Goal: Task Accomplishment & Management: Complete application form

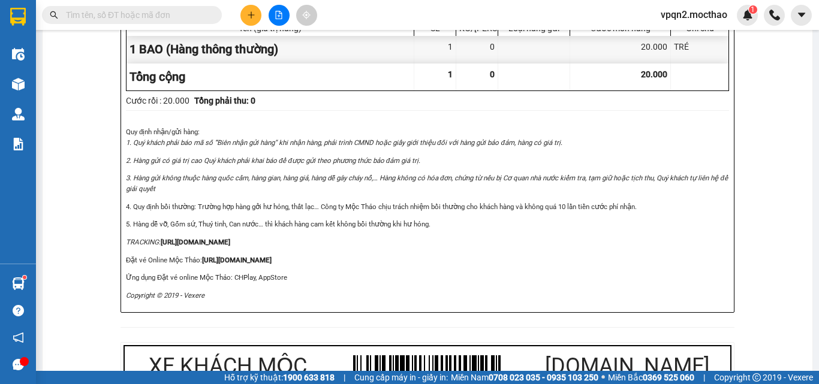
scroll to position [659, 0]
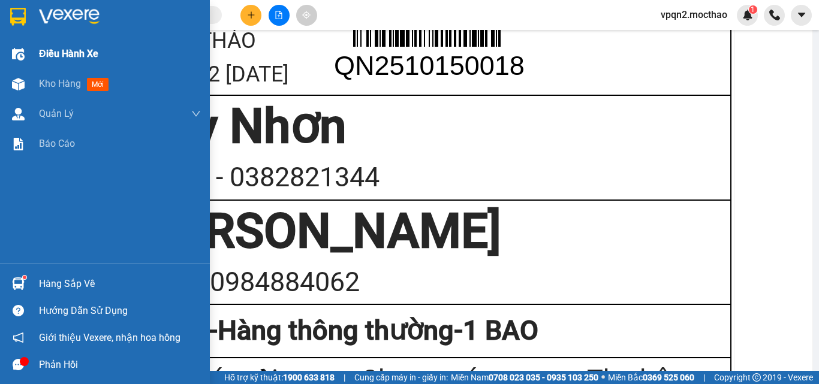
click at [40, 79] on span "Kho hàng" at bounding box center [60, 83] width 42 height 11
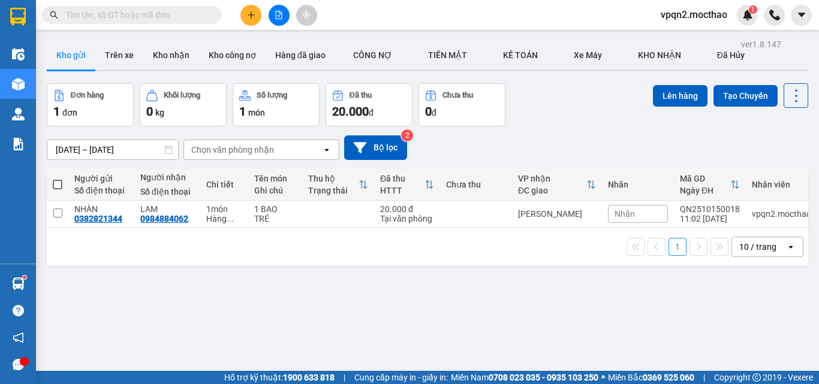
click at [119, 13] on input "text" at bounding box center [136, 14] width 141 height 13
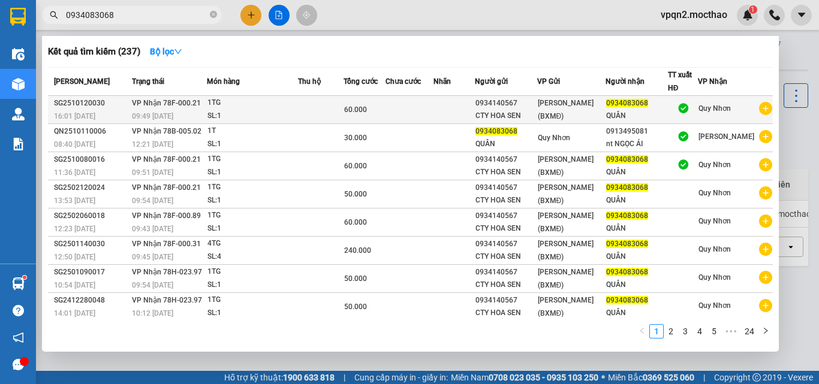
type input "0934083068"
click at [433, 110] on td at bounding box center [409, 110] width 48 height 28
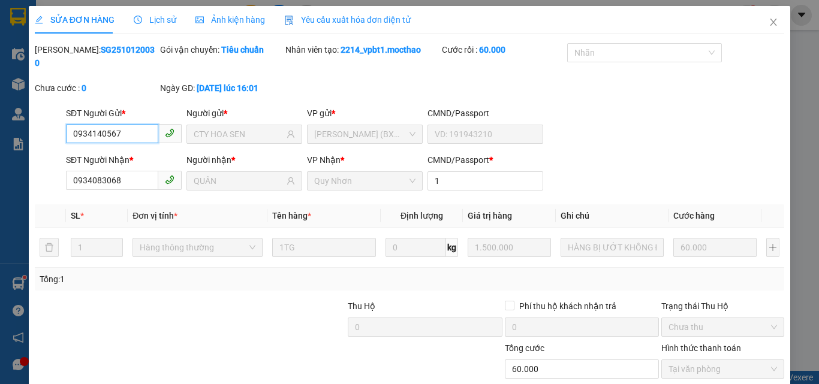
type input "0934140567"
type input "CTY HOA SEN"
type input "0934083068"
type input "QUÂN"
type input "1"
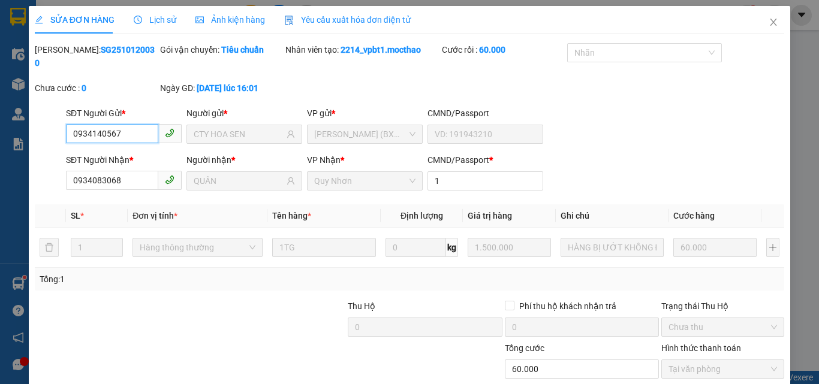
type input "0"
type input "60.000"
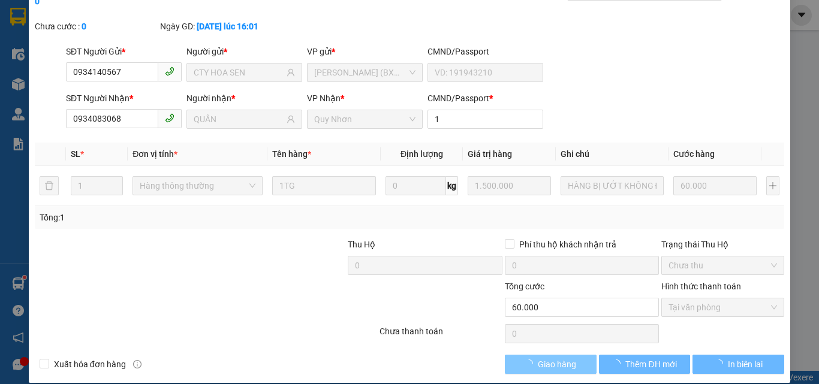
click at [566, 358] on span "Giao hàng" at bounding box center [557, 364] width 38 height 13
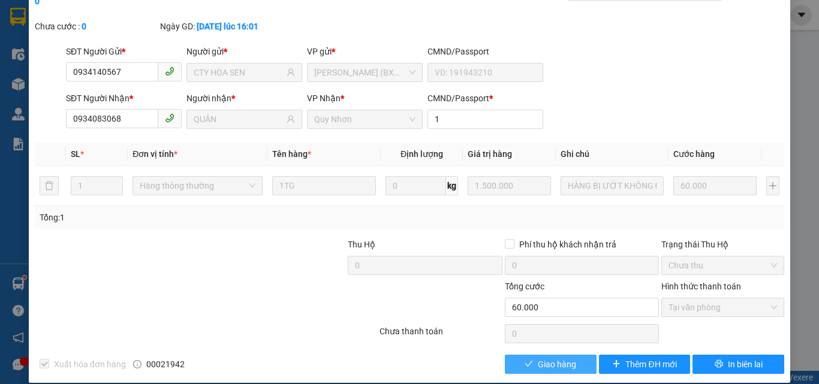
checkbox input "true"
click at [563, 358] on span "Giao hàng" at bounding box center [557, 364] width 38 height 13
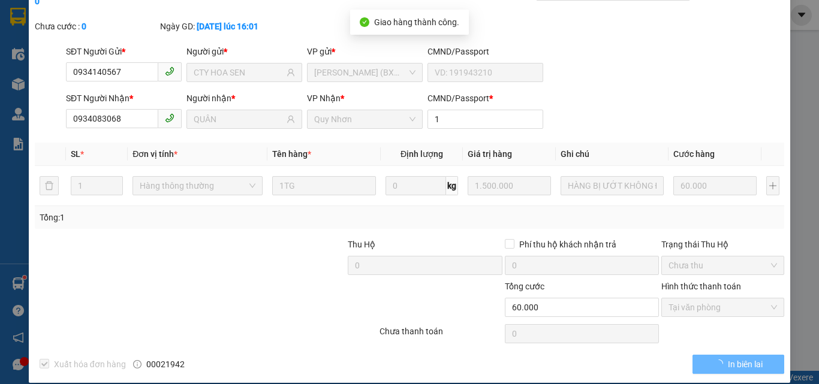
scroll to position [0, 0]
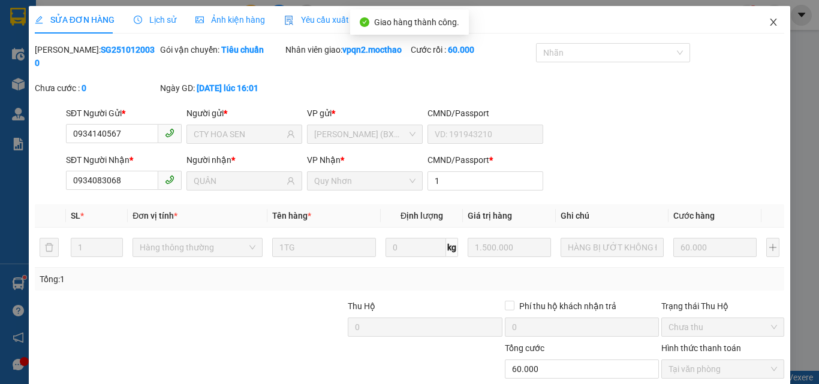
drag, startPoint x: 762, startPoint y: 23, endPoint x: 247, endPoint y: 30, distance: 515.4
click at [768, 23] on icon "close" at bounding box center [773, 22] width 10 height 10
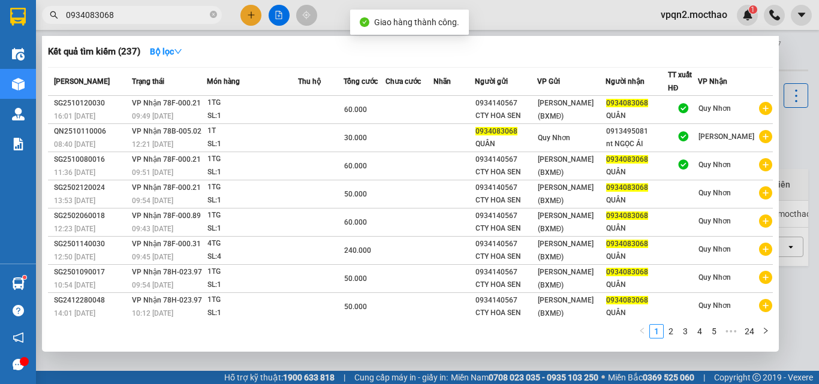
drag, startPoint x: 113, startPoint y: 19, endPoint x: 129, endPoint y: 22, distance: 17.0
click at [129, 22] on span "0934083068" at bounding box center [132, 15] width 180 height 18
type input "0934083068"
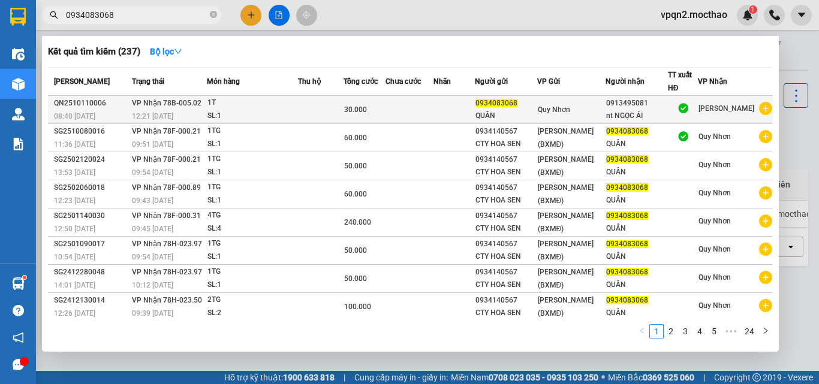
click at [333, 114] on td at bounding box center [321, 110] width 46 height 28
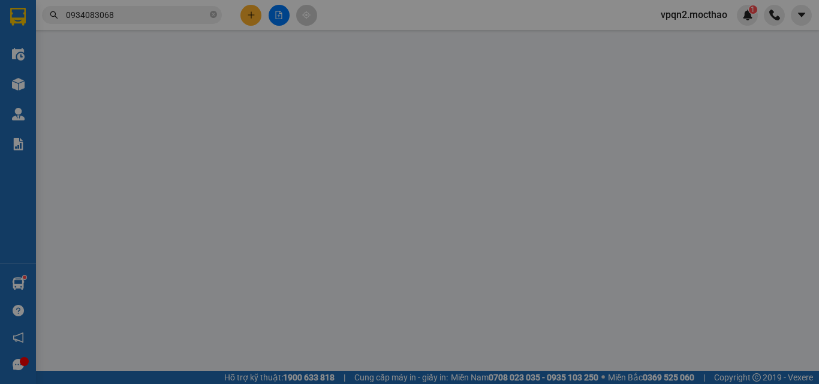
type input "0934083068"
type input "0913495081"
type input "N"
type input "0"
type input "30.000"
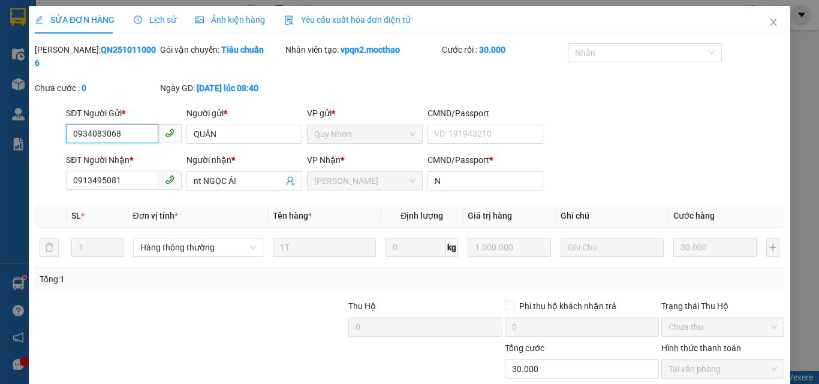
checkbox input "true"
drag, startPoint x: 763, startPoint y: 22, endPoint x: 298, endPoint y: 1, distance: 466.1
click at [757, 22] on span "Close" at bounding box center [773, 23] width 34 height 34
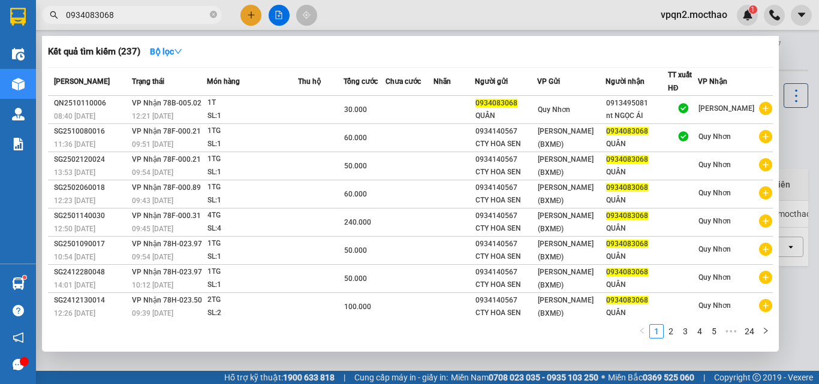
drag, startPoint x: 102, startPoint y: 16, endPoint x: 150, endPoint y: 24, distance: 48.7
click at [150, 24] on div "Kết quả [PERSON_NAME] ( 237 ) Bộ lọc Mã ĐH Trạng thái Món hàng Thu hộ Tổng [PER…" at bounding box center [117, 15] width 234 height 21
type input "0934083068"
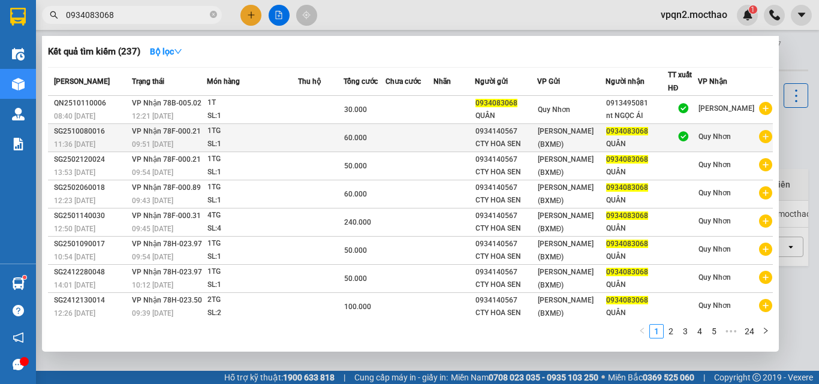
click at [503, 142] on div "CTY HOA SEN" at bounding box center [505, 144] width 61 height 13
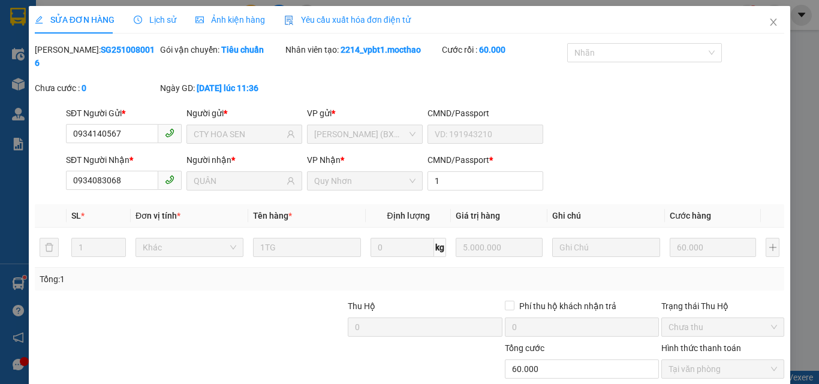
type input "0934140567"
type input "CTY HOA SEN"
type input "0934083068"
type input "QUÂN"
type input "1"
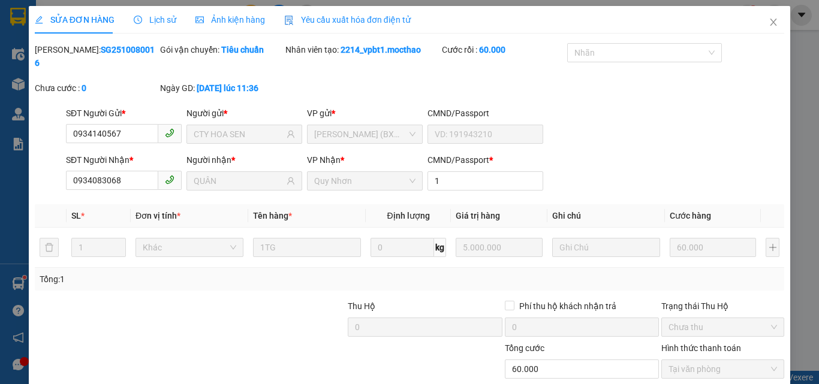
type input "0"
type input "60.000"
checkbox input "true"
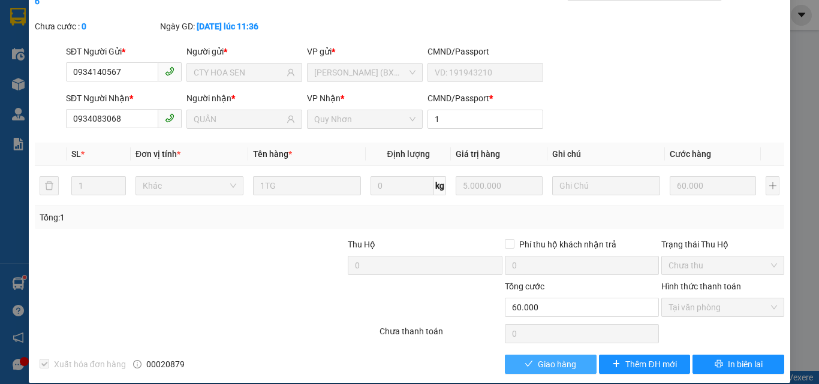
click at [538, 358] on span "Giao hàng" at bounding box center [557, 364] width 38 height 13
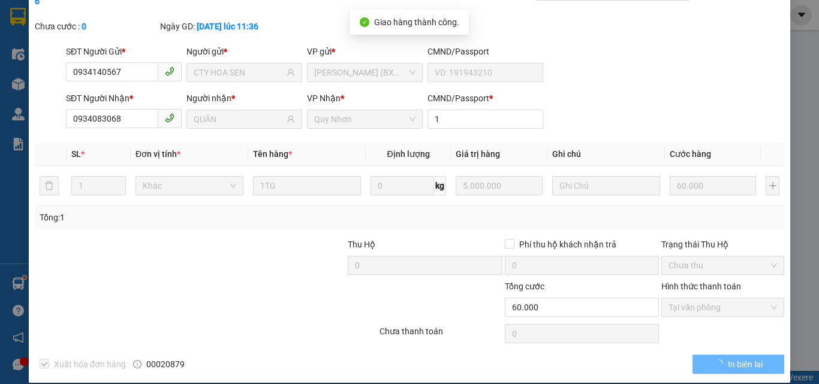
scroll to position [0, 0]
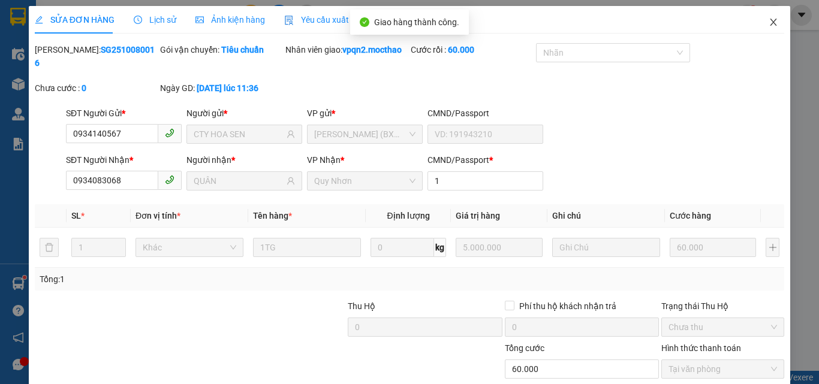
click at [768, 23] on icon "close" at bounding box center [773, 22] width 10 height 10
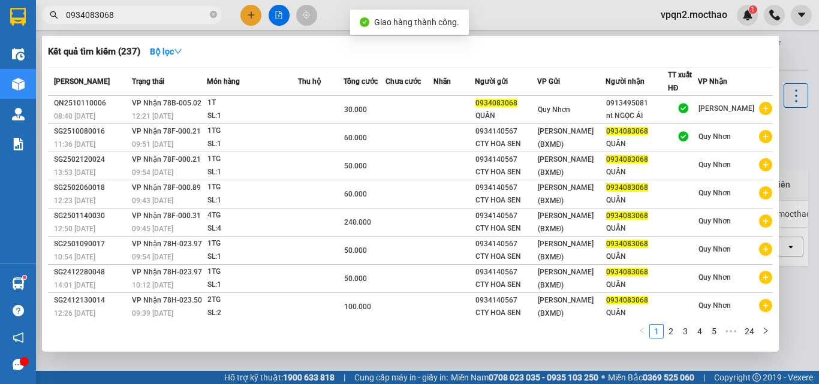
drag, startPoint x: 107, startPoint y: 17, endPoint x: 144, endPoint y: 25, distance: 38.5
click at [144, 25] on div "Kết quả [PERSON_NAME] ( 237 ) Bộ lọc Mã ĐH Trạng thái Món hàng Thu hộ Tổng [PER…" at bounding box center [117, 15] width 234 height 21
type input "0934083068"
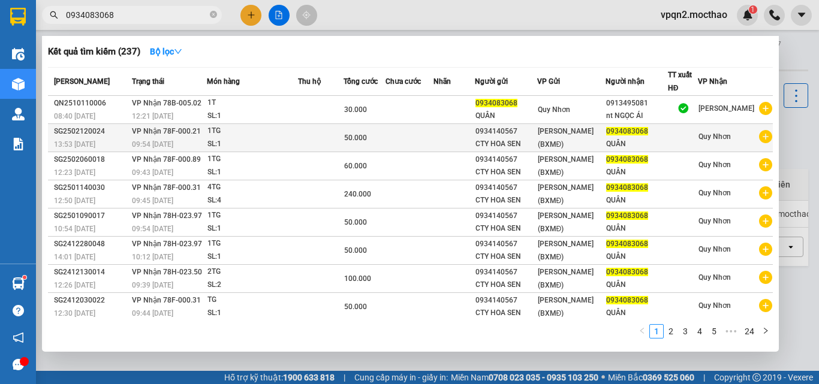
click at [559, 146] on span "[PERSON_NAME] (BXMĐ)" at bounding box center [566, 138] width 56 height 22
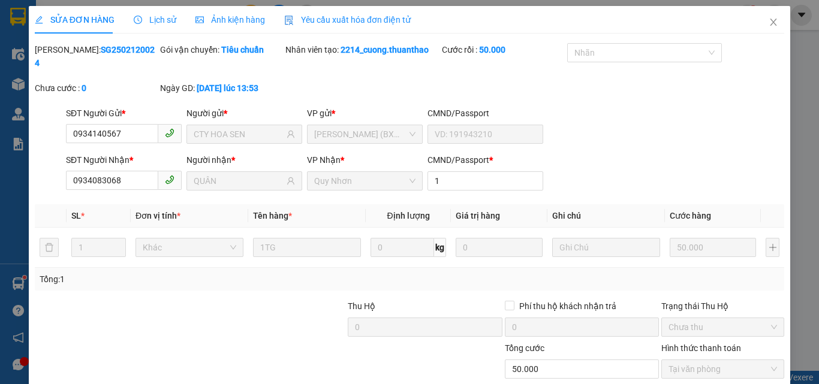
type input "0934140567"
type input "CTY HOA SEN"
type input "0934083068"
type input "QUÂN"
type input "1"
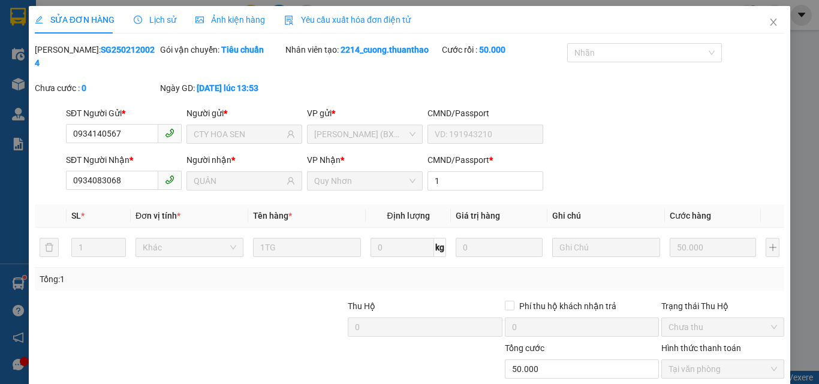
type input "0"
type input "50.000"
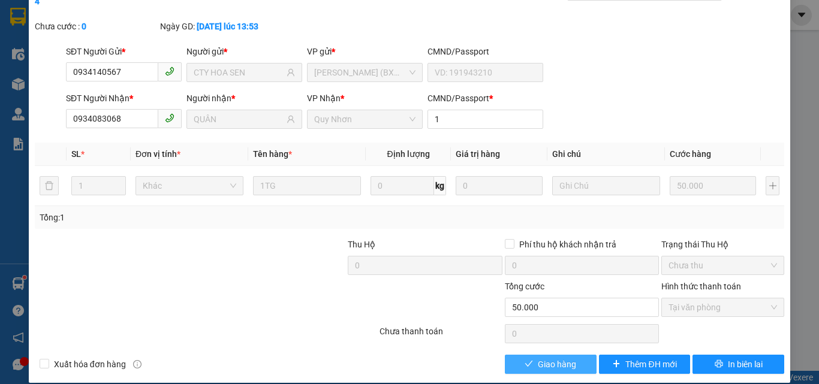
click at [553, 358] on span "Giao hàng" at bounding box center [557, 364] width 38 height 13
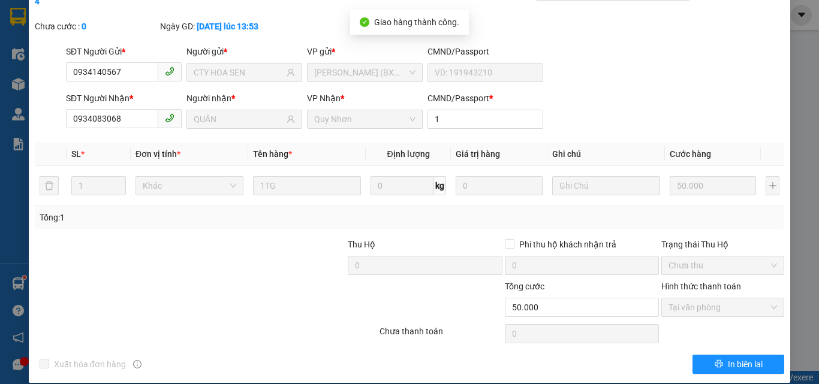
scroll to position [0, 0]
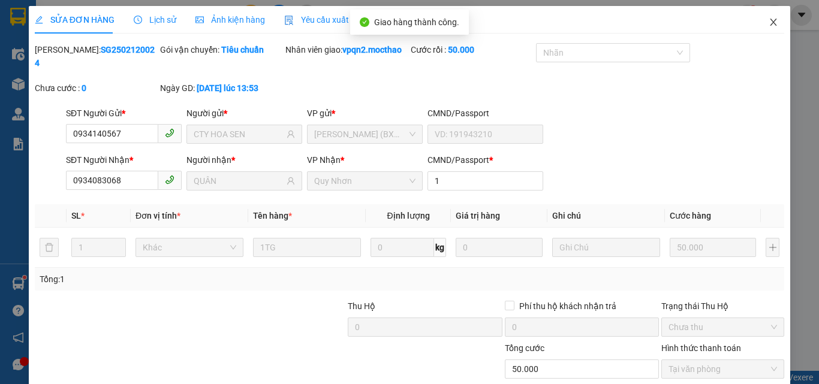
click at [768, 25] on icon "close" at bounding box center [773, 22] width 10 height 10
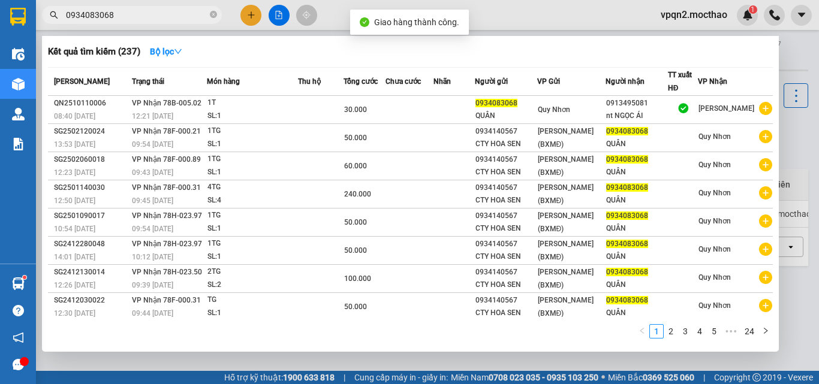
drag, startPoint x: 111, startPoint y: 13, endPoint x: 141, endPoint y: 19, distance: 30.7
click at [141, 19] on input "0934083068" at bounding box center [136, 14] width 141 height 13
type input "0934083068"
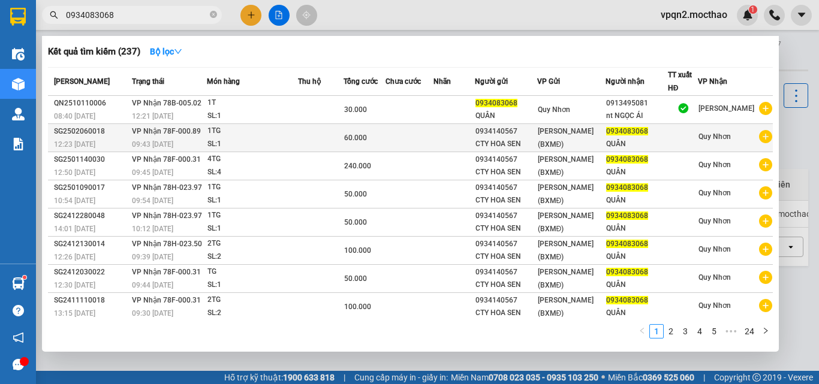
click at [511, 141] on div "CTY HOA SEN" at bounding box center [505, 144] width 61 height 13
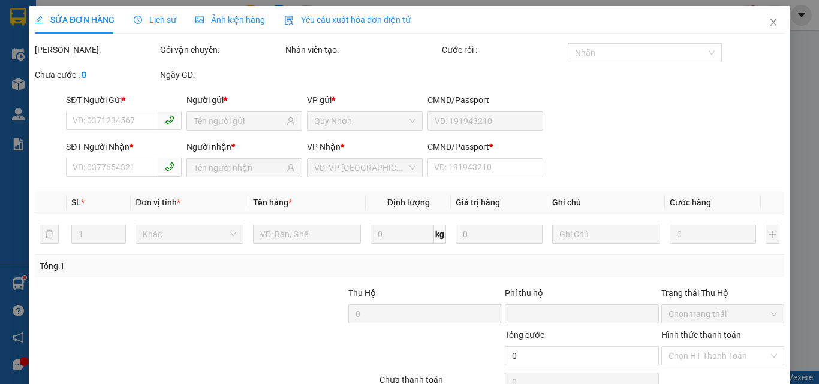
type input "0934140567"
type input "CTY HOA SEN"
type input "0934083068"
type input "QUÂN"
type input "1"
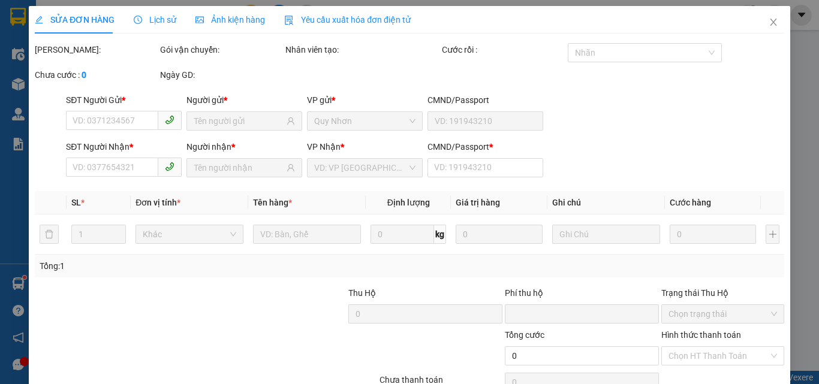
type input "0"
type input "60.000"
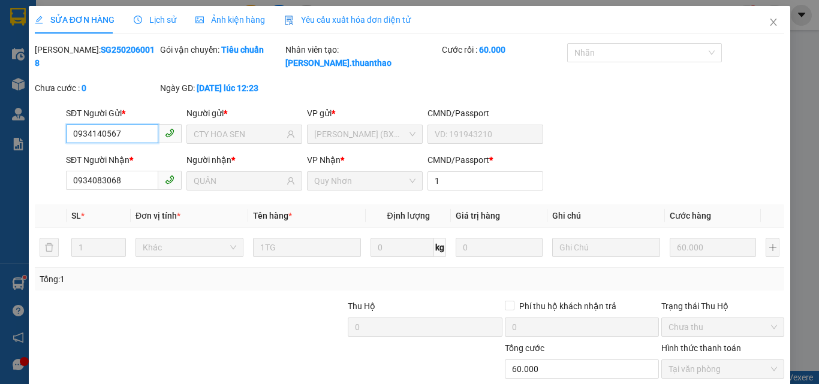
scroll to position [62, 0]
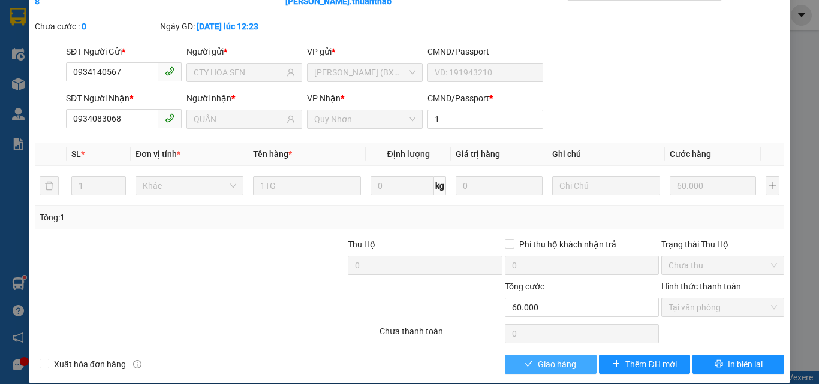
click at [568, 358] on span "Giao hàng" at bounding box center [557, 364] width 38 height 13
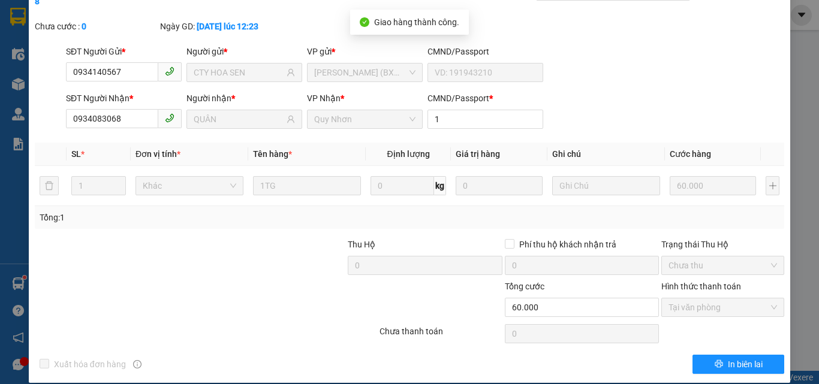
scroll to position [0, 0]
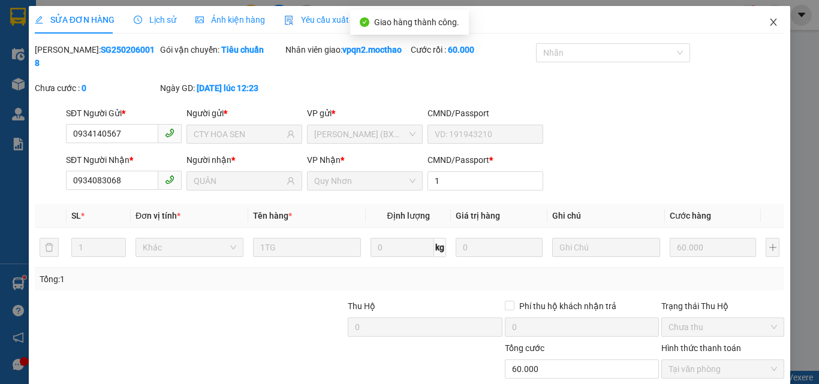
drag, startPoint x: 765, startPoint y: 23, endPoint x: 221, endPoint y: 0, distance: 545.2
click at [768, 23] on icon "close" at bounding box center [773, 22] width 10 height 10
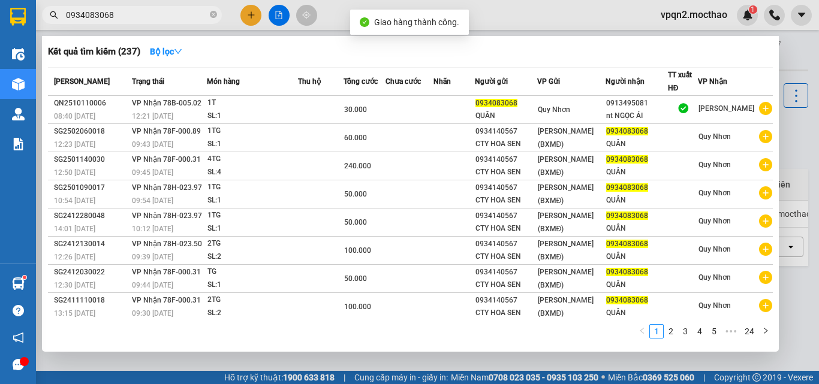
drag, startPoint x: 108, startPoint y: 18, endPoint x: 135, endPoint y: 22, distance: 27.9
click at [135, 22] on span "0934083068" at bounding box center [132, 15] width 180 height 18
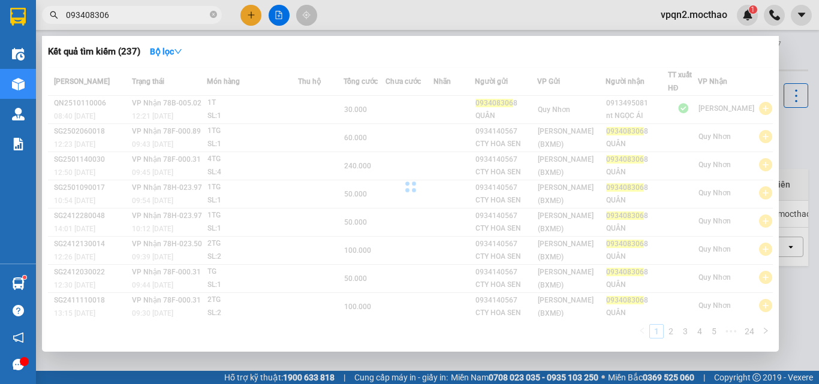
type input "0934083068"
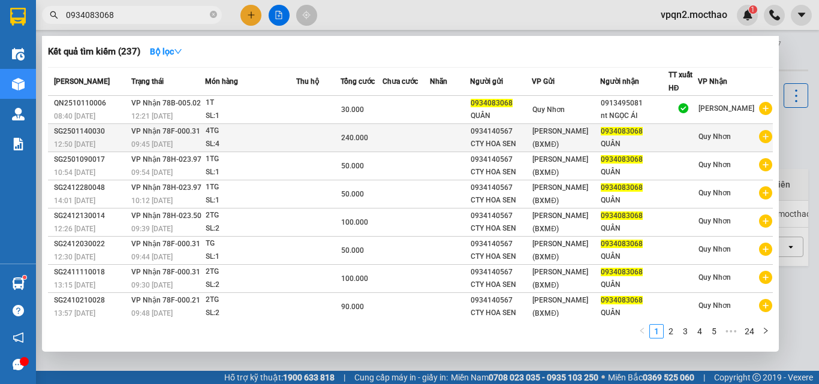
click at [577, 146] on span "[PERSON_NAME] (BXMĐ)" at bounding box center [560, 138] width 56 height 22
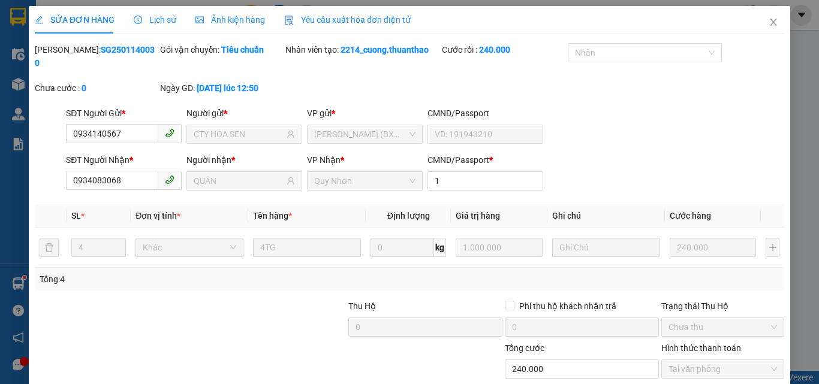
type input "0934140567"
type input "CTY HOA SEN"
type input "0934083068"
type input "QUÂN"
type input "1"
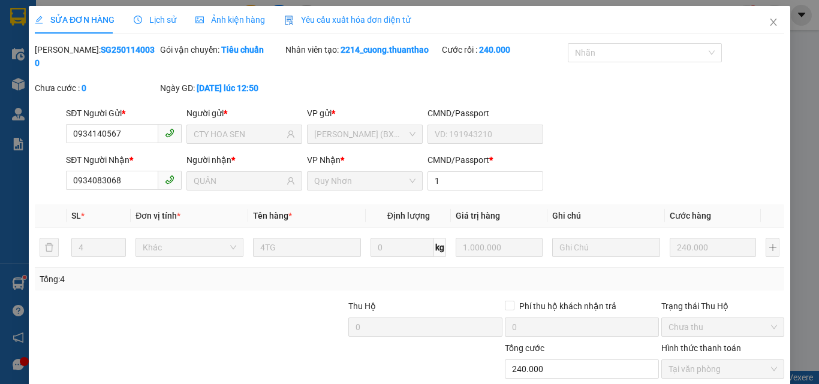
type input "0"
type input "240.000"
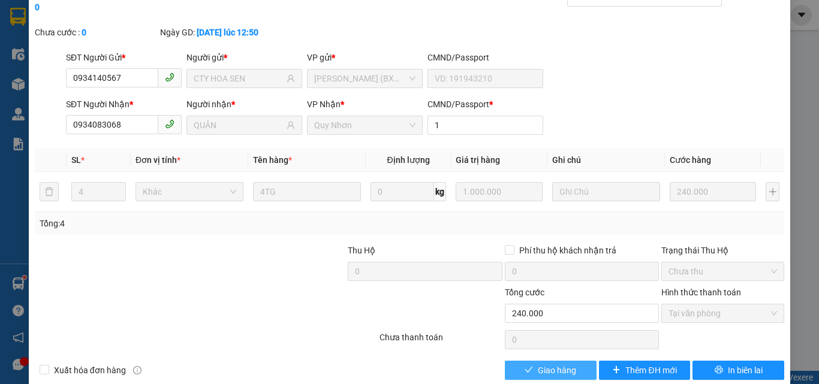
click at [569, 364] on span "Giao hàng" at bounding box center [557, 370] width 38 height 13
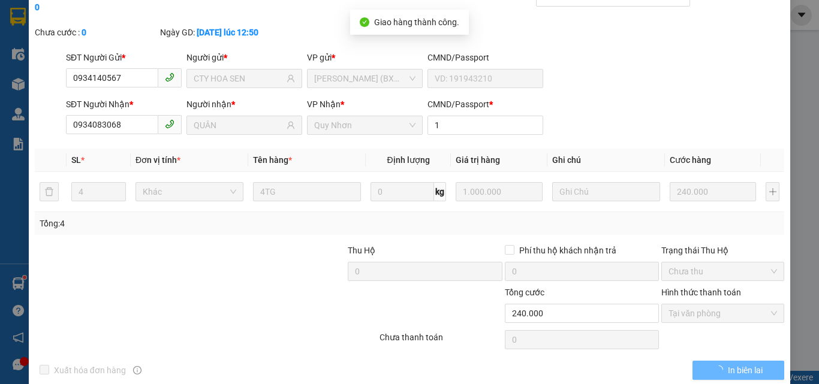
scroll to position [0, 0]
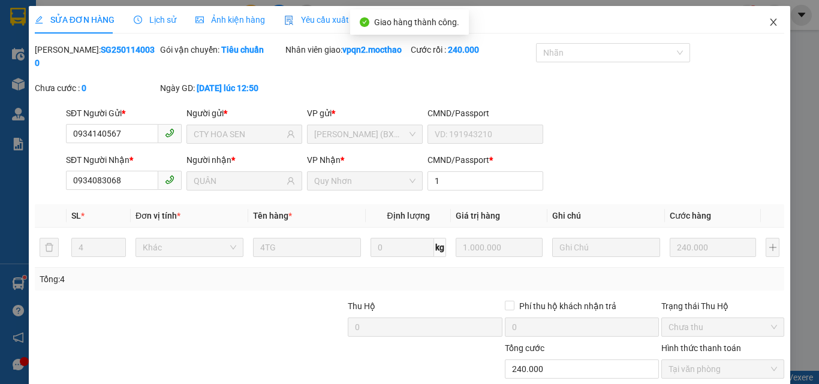
click at [768, 20] on icon "close" at bounding box center [773, 22] width 10 height 10
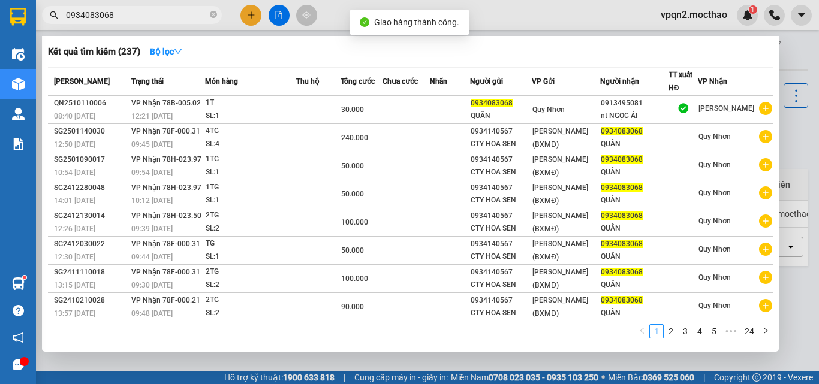
drag, startPoint x: 103, startPoint y: 17, endPoint x: 126, endPoint y: 19, distance: 22.8
click at [126, 19] on input "0934083068" at bounding box center [136, 14] width 141 height 13
type input "0934083068"
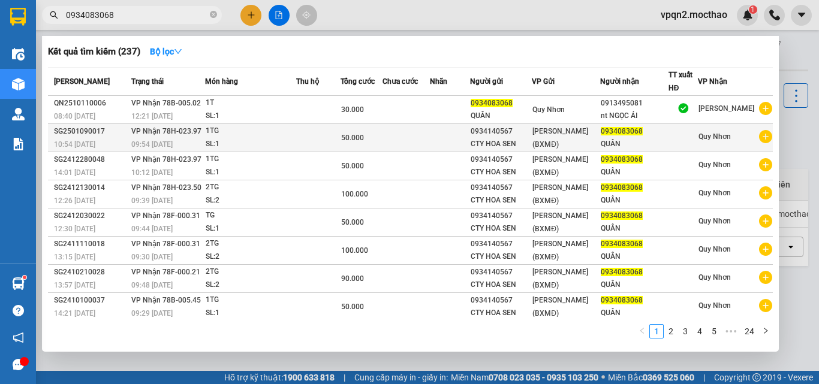
click at [556, 146] on span "[PERSON_NAME] (BXMĐ)" at bounding box center [560, 138] width 56 height 22
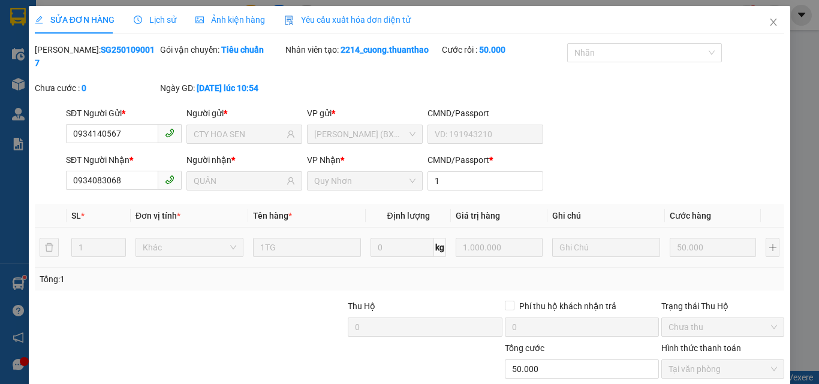
type input "0934140567"
type input "CTY HOA SEN"
type input "0934083068"
type input "QUÂN"
type input "1"
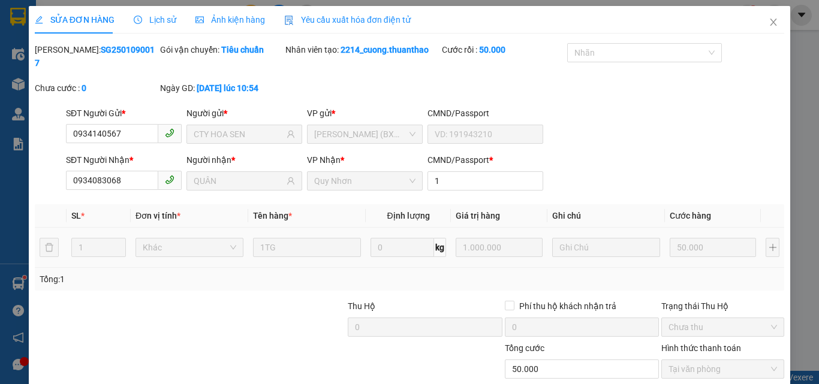
type input "0"
type input "50.000"
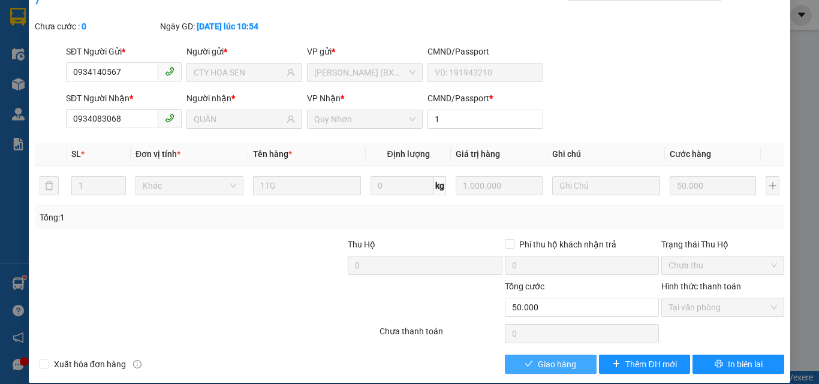
click at [558, 358] on span "Giao hàng" at bounding box center [557, 364] width 38 height 13
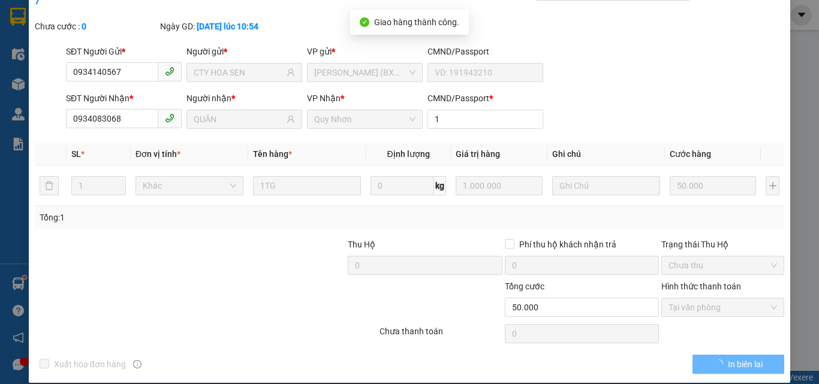
scroll to position [0, 0]
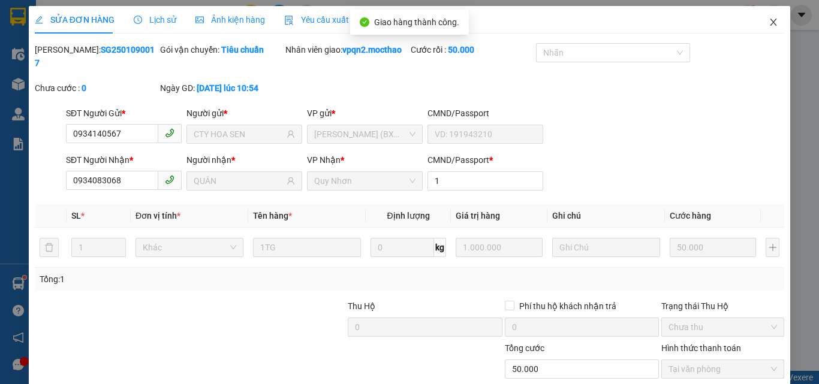
click at [768, 25] on icon "close" at bounding box center [773, 22] width 10 height 10
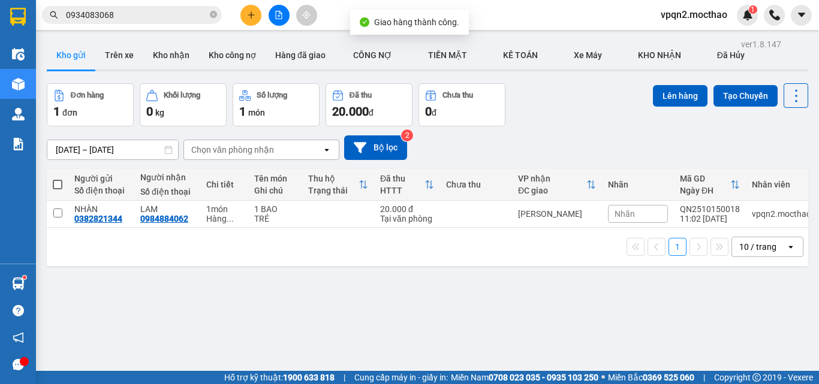
drag, startPoint x: 102, startPoint y: 14, endPoint x: 150, endPoint y: 22, distance: 48.0
click at [150, 22] on span "0934083068" at bounding box center [132, 15] width 180 height 18
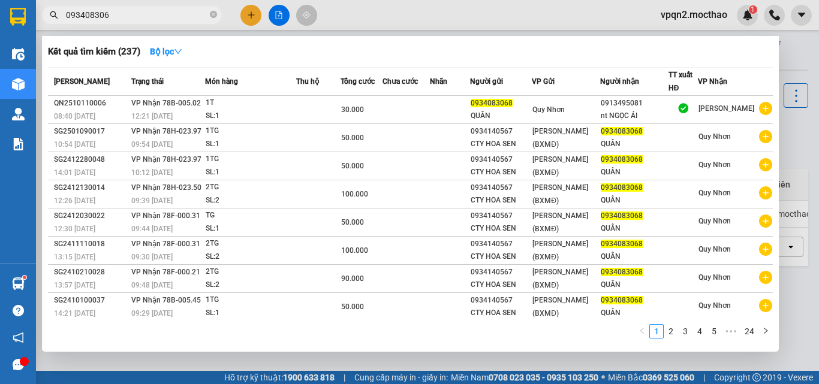
type input "0934083068"
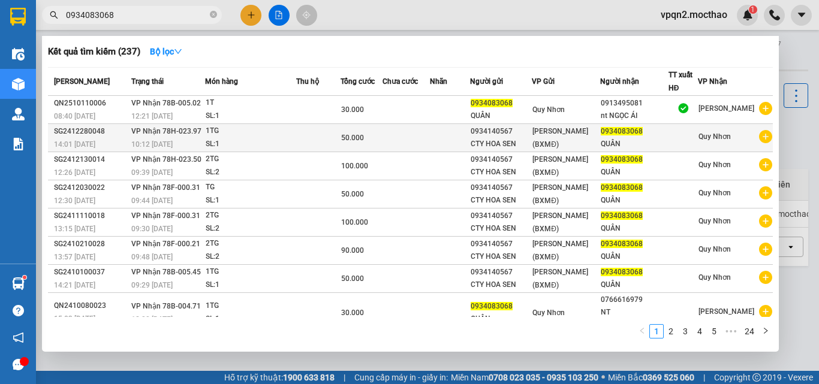
click at [560, 144] on span "[PERSON_NAME] (BXMĐ)" at bounding box center [560, 138] width 56 height 22
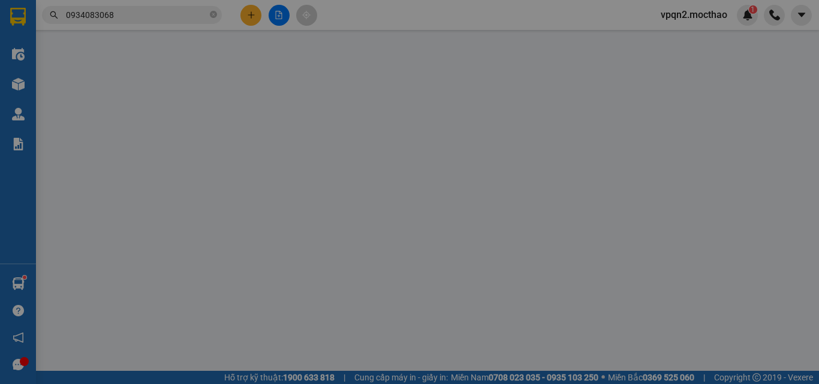
type input "0934140567"
type input "CTY HOA SEN"
type input "0934083068"
type input "QUÂN"
type input "1"
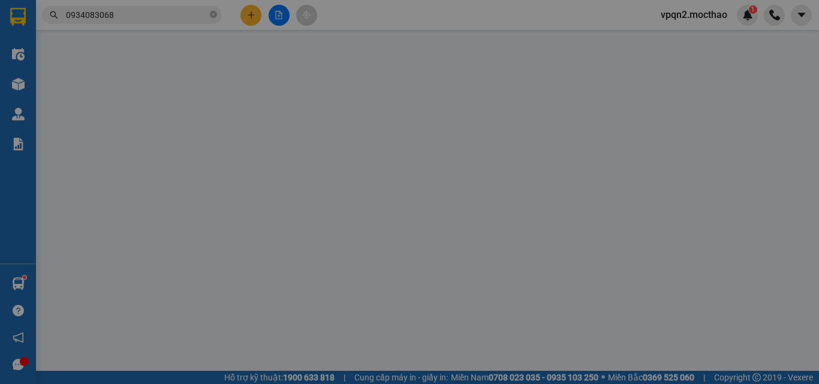
type input "0"
type input "50.000"
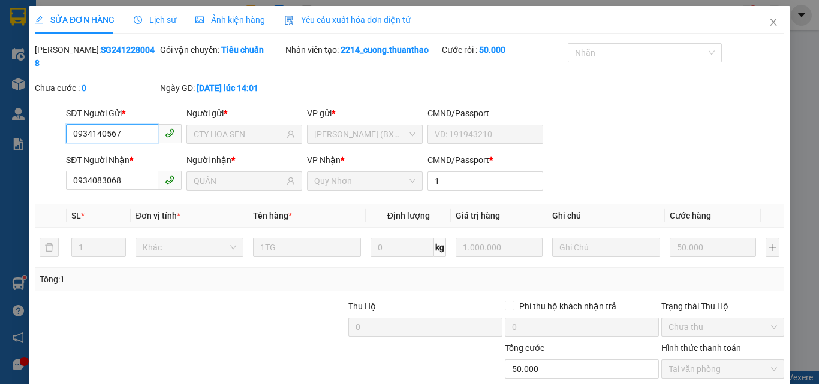
scroll to position [62, 0]
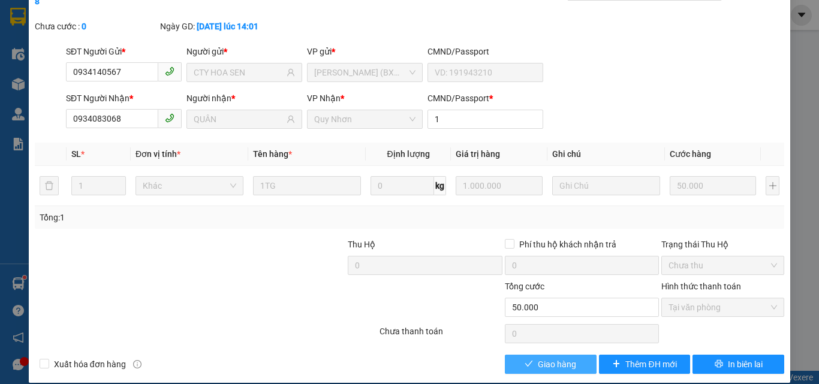
click at [542, 358] on span "Giao hàng" at bounding box center [557, 364] width 38 height 13
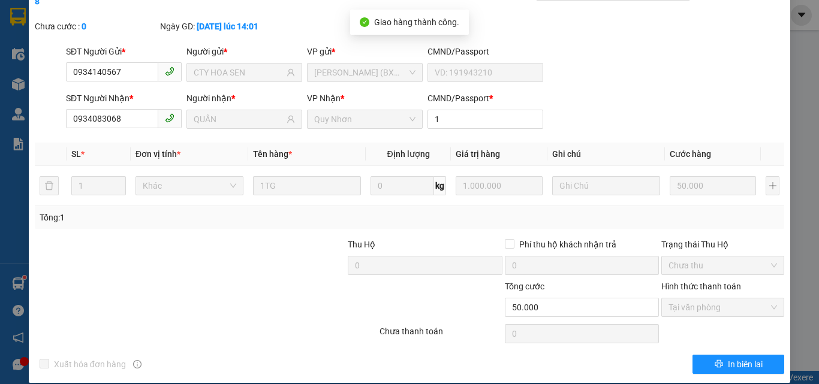
scroll to position [0, 0]
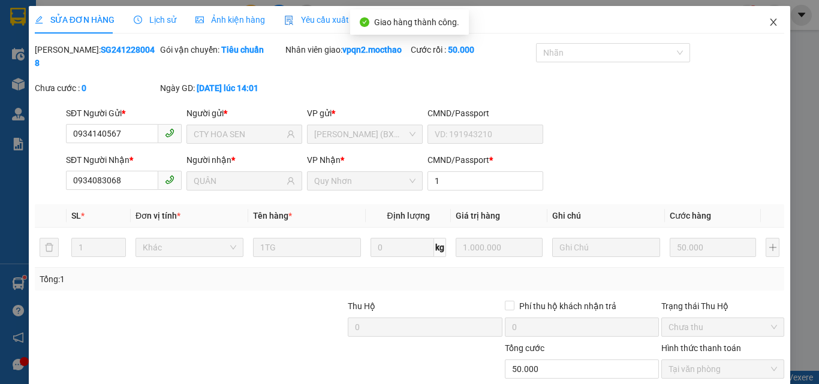
click at [770, 20] on icon "close" at bounding box center [773, 22] width 7 height 7
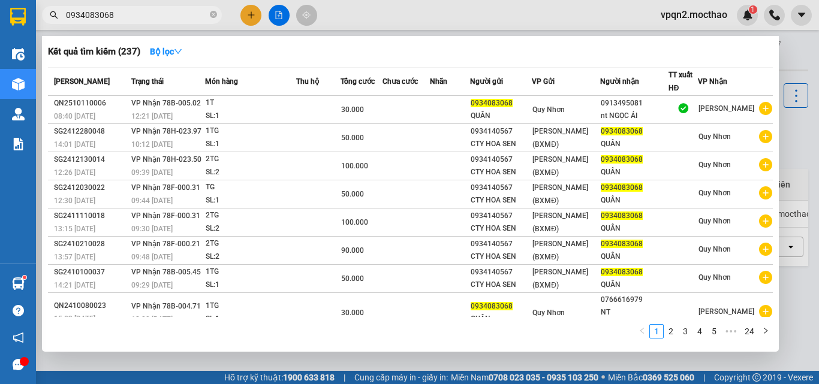
drag, startPoint x: 101, startPoint y: 19, endPoint x: 122, endPoint y: 20, distance: 21.6
click at [122, 20] on input "0934083068" at bounding box center [136, 14] width 141 height 13
type input "0934083068"
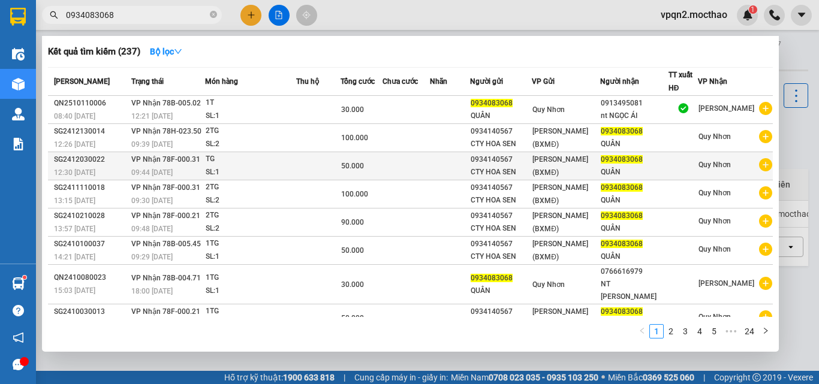
click at [578, 152] on td "[PERSON_NAME] (BXMĐ)" at bounding box center [566, 166] width 68 height 28
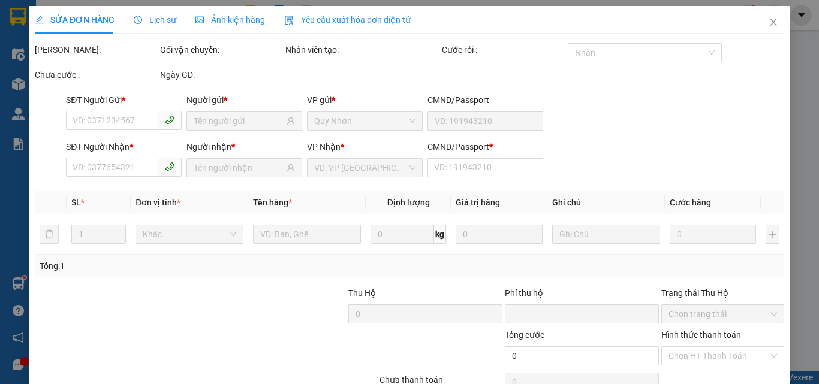
type input "0934140567"
type input "CTY HOA SEN"
type input "0934083068"
type input "QUÂN"
type input "1"
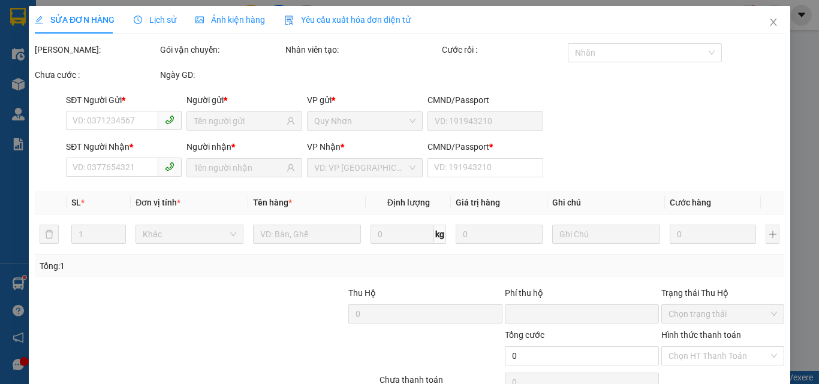
type input "0"
type input "50.000"
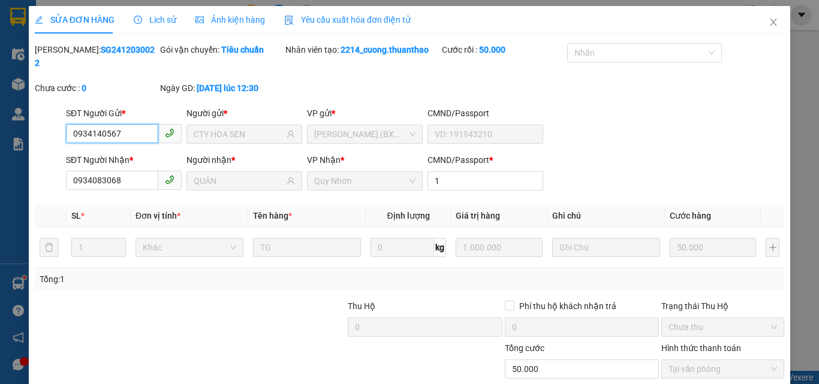
scroll to position [62, 0]
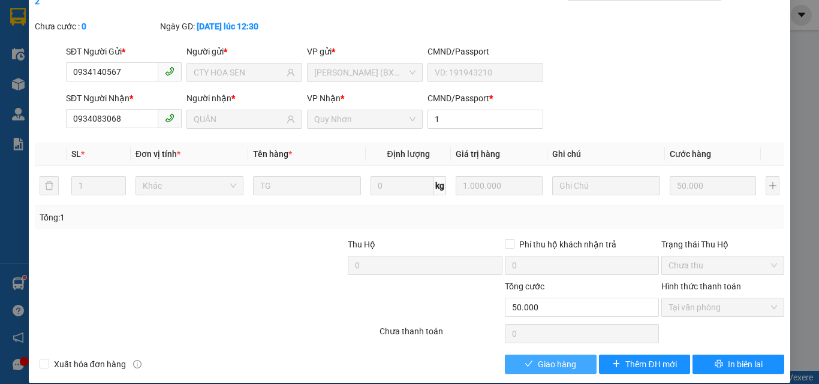
click at [549, 358] on span "Giao hàng" at bounding box center [557, 364] width 38 height 13
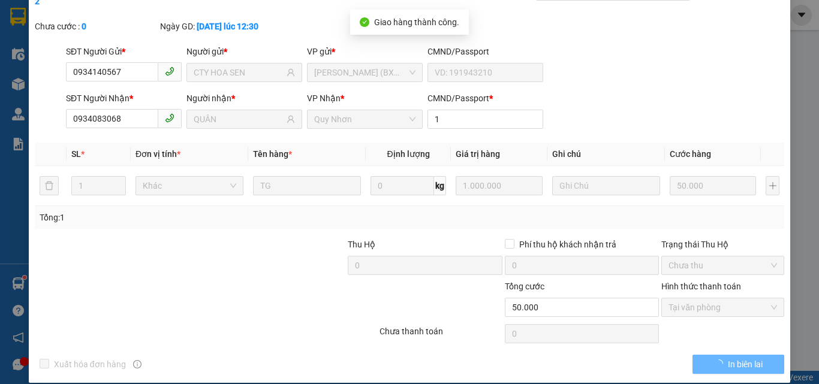
scroll to position [0, 0]
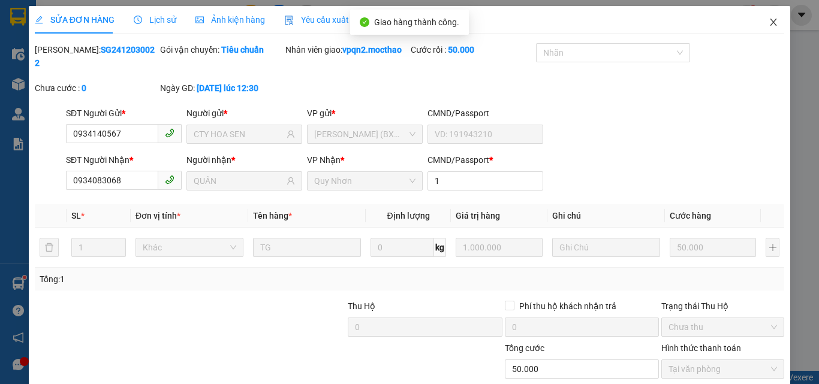
click at [770, 21] on icon "close" at bounding box center [773, 22] width 7 height 7
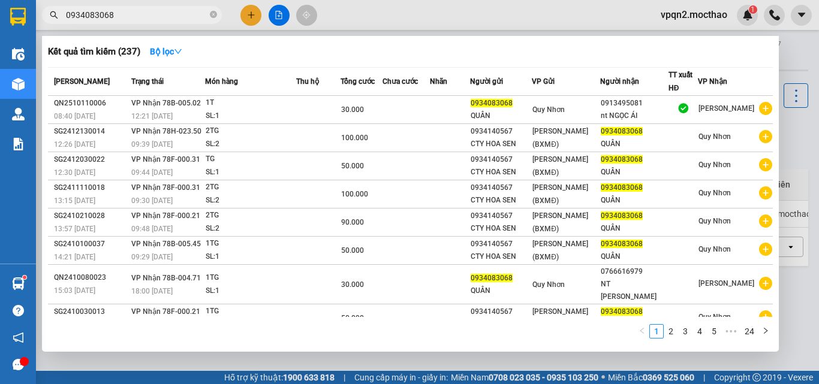
drag, startPoint x: 104, startPoint y: 18, endPoint x: 131, endPoint y: 21, distance: 27.1
click at [131, 21] on input "0934083068" at bounding box center [136, 14] width 141 height 13
type input "0934083068"
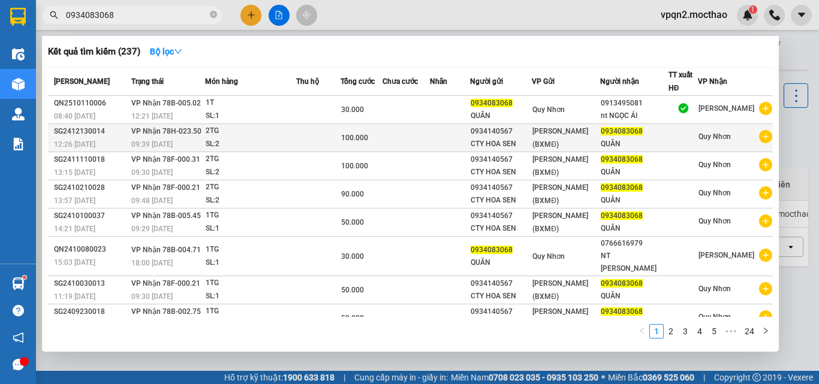
click at [572, 134] on span "[PERSON_NAME] (BXMĐ)" at bounding box center [560, 138] width 56 height 22
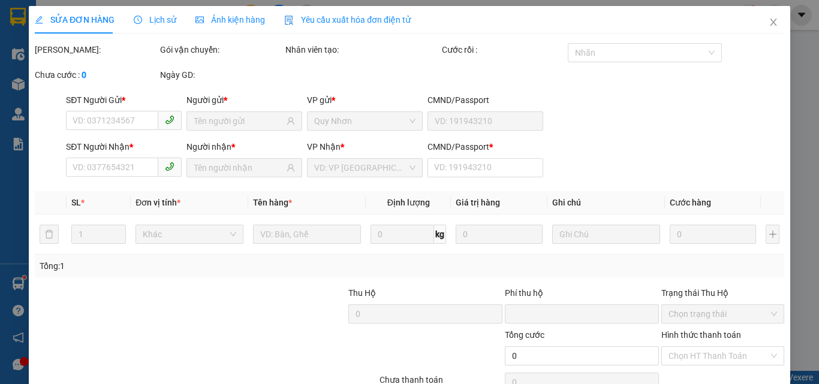
type input "0934140567"
type input "CTY HOA SEN"
type input "0934083068"
type input "QUÂN"
type input "1"
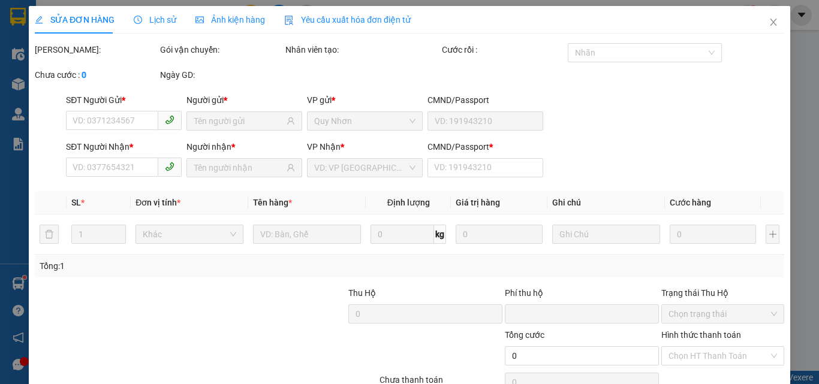
type input "0"
type input "100.000"
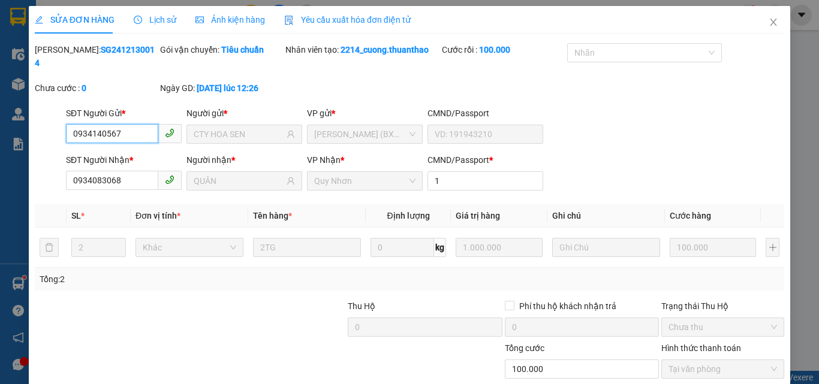
scroll to position [56, 0]
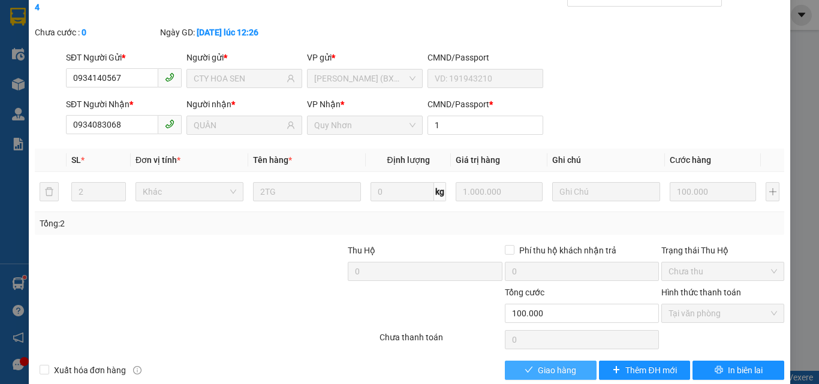
click at [538, 364] on span "Giao hàng" at bounding box center [557, 370] width 38 height 13
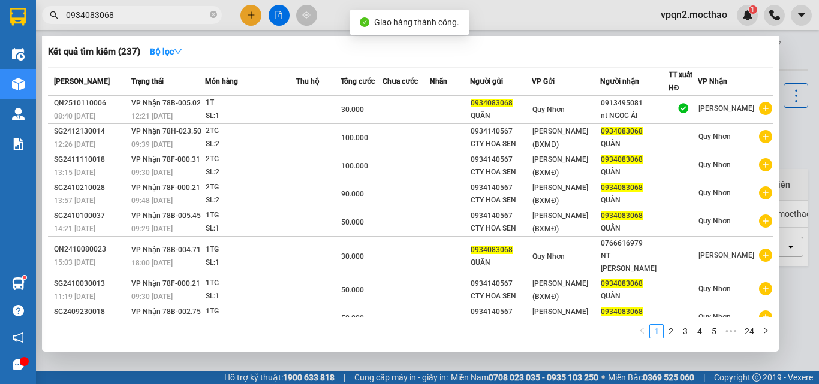
drag, startPoint x: 102, startPoint y: 17, endPoint x: 155, endPoint y: 25, distance: 53.3
click at [155, 25] on div "Kết quả [PERSON_NAME] ( 237 ) Bộ lọc Mã ĐH Trạng thái Món hàng Thu hộ Tổng [PER…" at bounding box center [117, 15] width 234 height 21
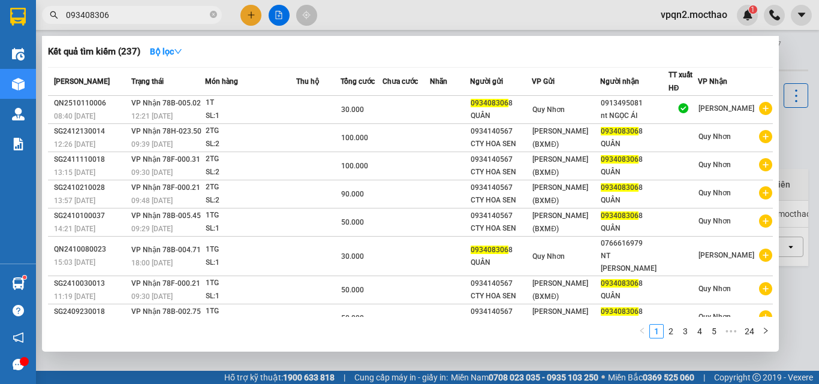
type input "0934083068"
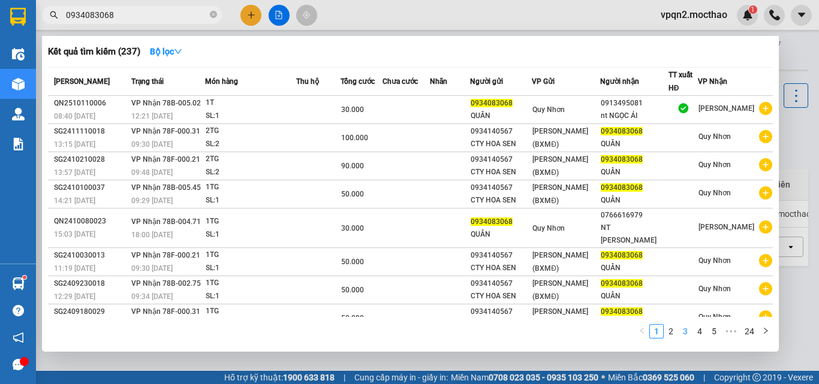
click at [684, 329] on link "3" at bounding box center [684, 331] width 13 height 13
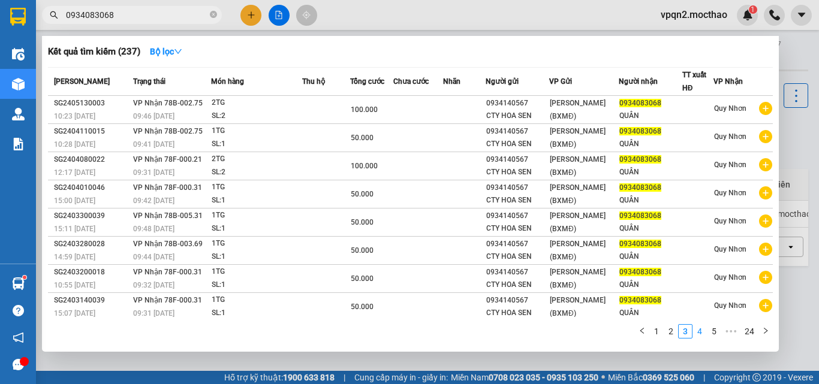
click at [700, 329] on link "4" at bounding box center [699, 331] width 13 height 13
click at [714, 331] on link "6" at bounding box center [713, 331] width 13 height 13
click at [714, 331] on link "8" at bounding box center [713, 331] width 13 height 13
click at [615, 332] on link "1" at bounding box center [618, 331] width 13 height 13
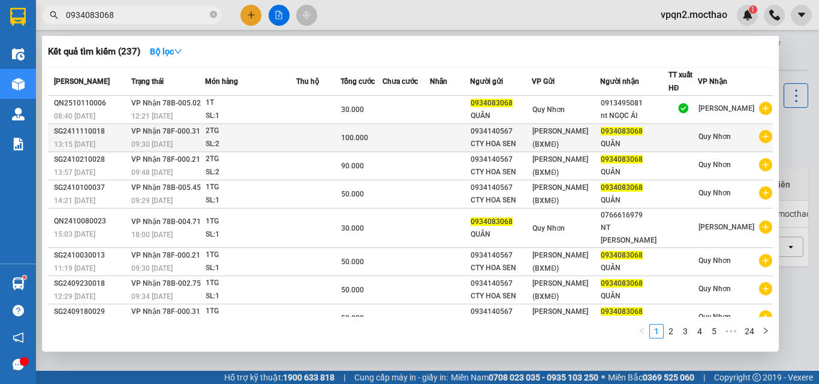
click at [584, 146] on div "[PERSON_NAME] (BXMĐ)" at bounding box center [565, 138] width 67 height 26
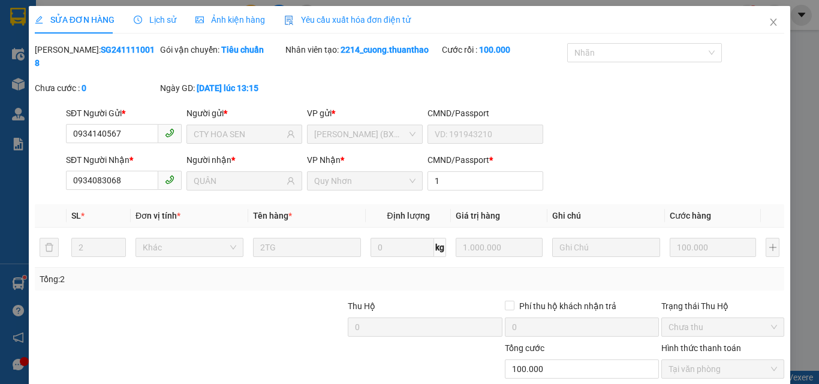
type input "0934140567"
type input "CTY HOA SEN"
type input "0934083068"
type input "QUÂN"
type input "1"
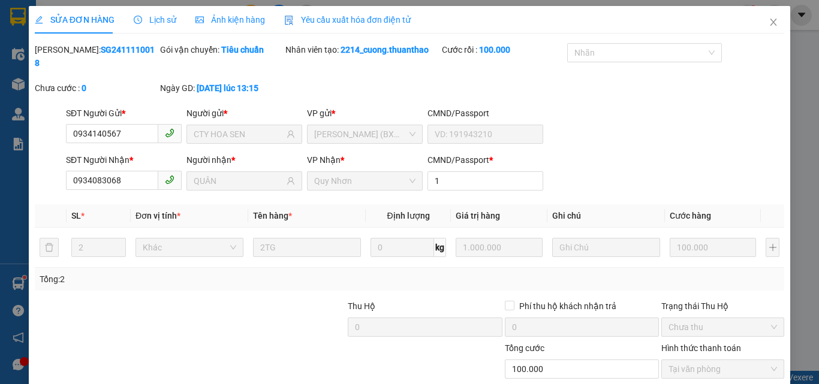
type input "0"
type input "100.000"
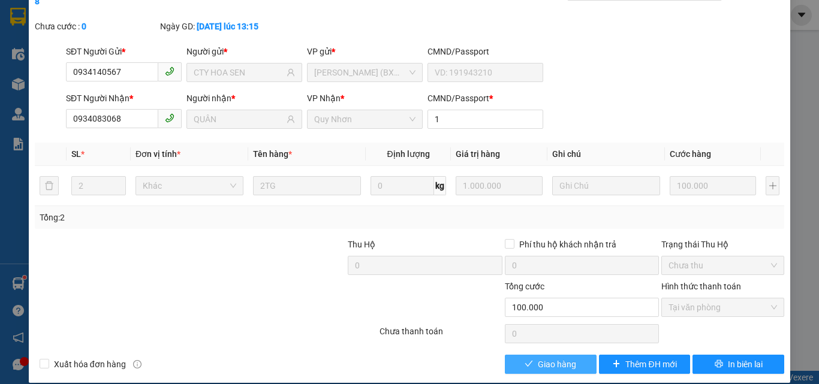
click at [548, 358] on span "Giao hàng" at bounding box center [557, 364] width 38 height 13
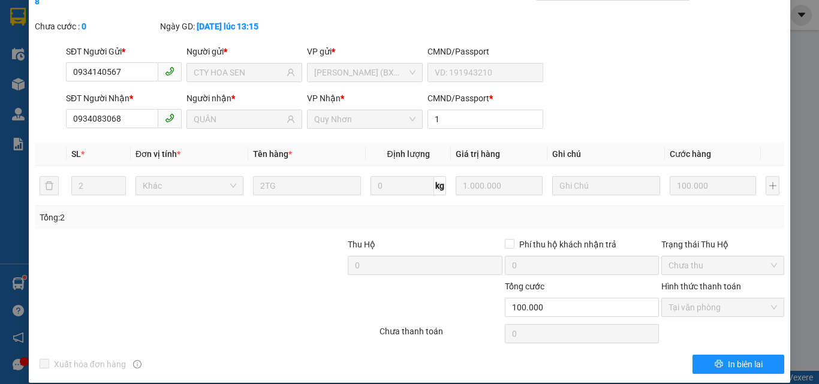
scroll to position [0, 0]
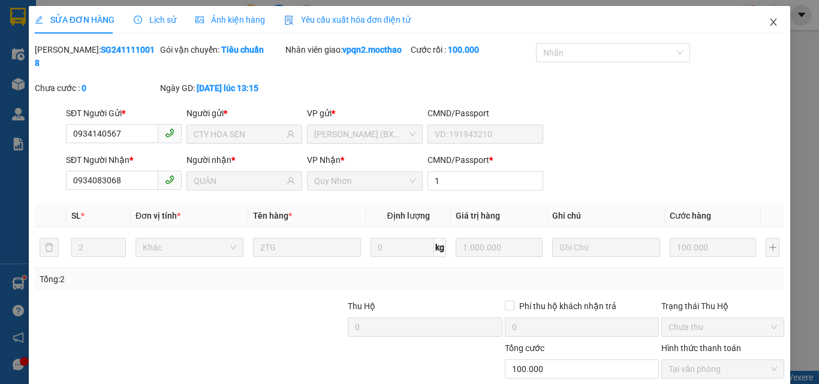
click at [765, 18] on span "Close" at bounding box center [773, 23] width 34 height 34
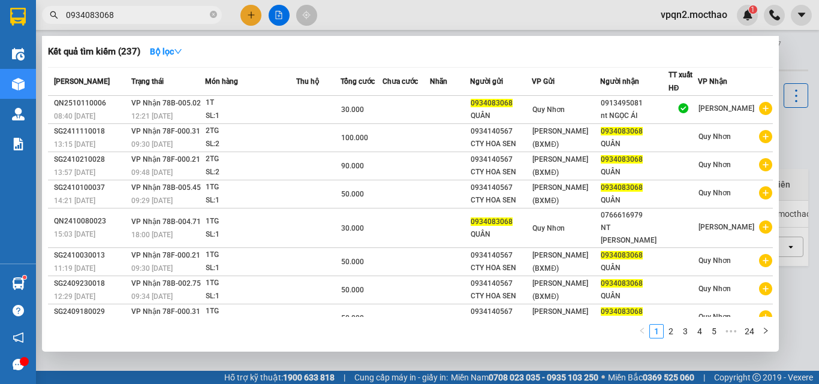
drag, startPoint x: 71, startPoint y: 14, endPoint x: 161, endPoint y: 19, distance: 89.4
click at [161, 19] on input "0934083068" at bounding box center [136, 14] width 141 height 13
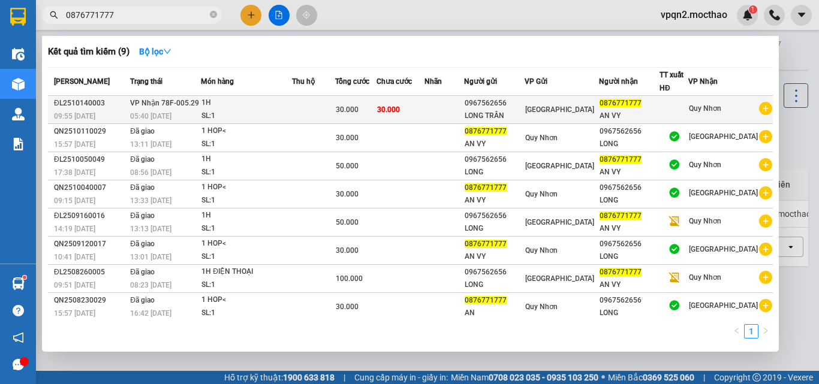
type input "0876771777"
click at [394, 111] on td "30.000" at bounding box center [400, 110] width 49 height 28
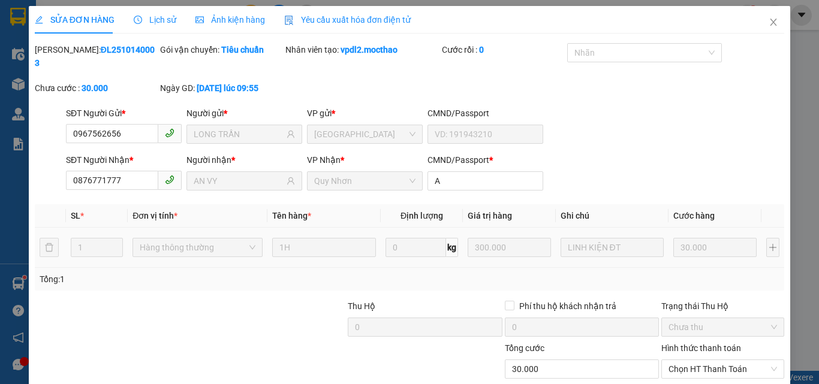
type input "0967562656"
type input "LONG TRẦN"
type input "0876771777"
type input "AN VY"
type input "A"
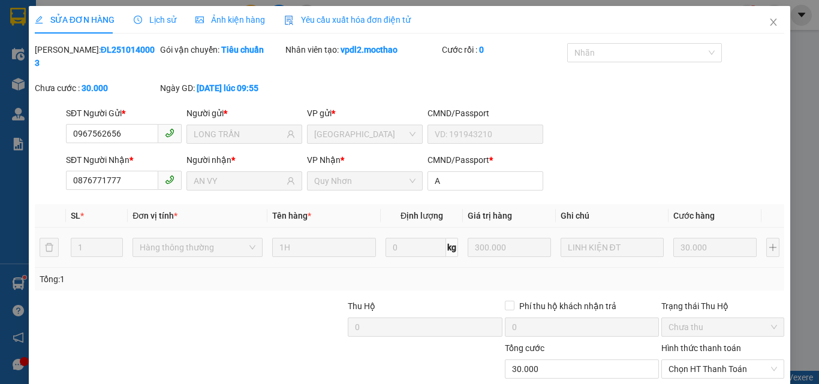
type input "0"
type input "30.000"
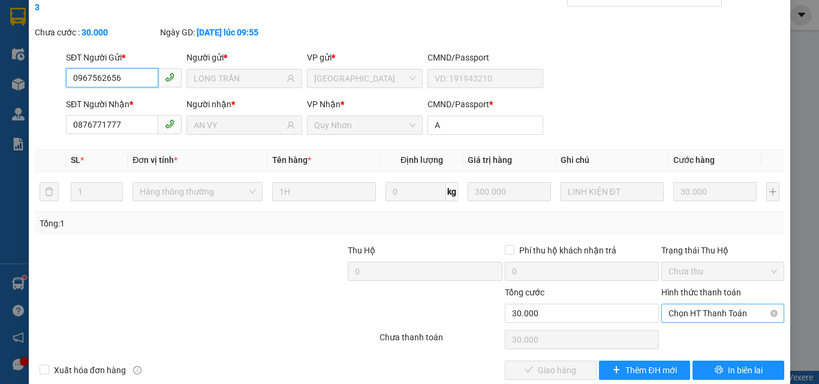
click at [682, 305] on span "Chọn HT Thanh Toán" at bounding box center [722, 313] width 108 height 18
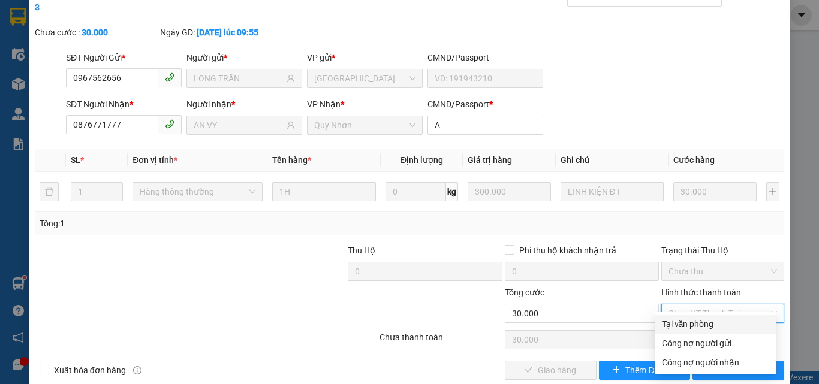
click at [684, 327] on div "Tại văn phòng" at bounding box center [715, 324] width 107 height 13
type input "0"
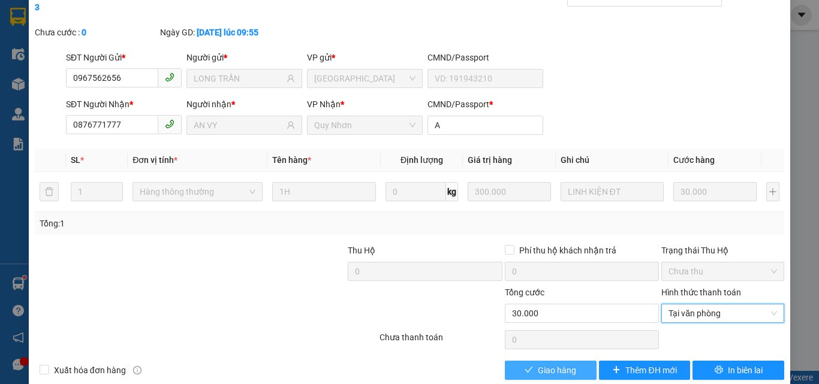
click at [553, 364] on span "Giao hàng" at bounding box center [557, 370] width 38 height 13
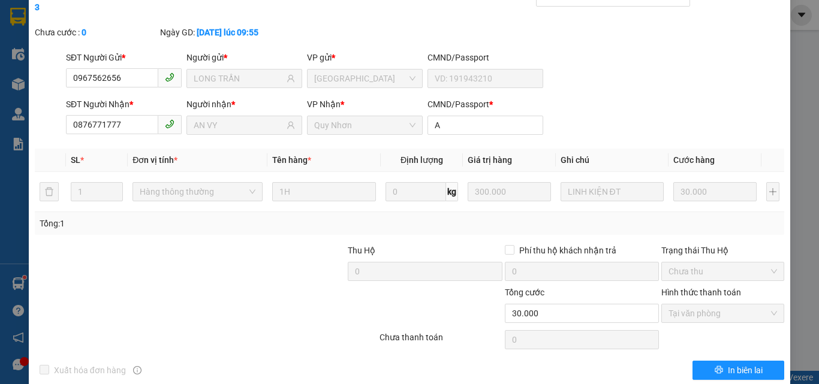
scroll to position [0, 0]
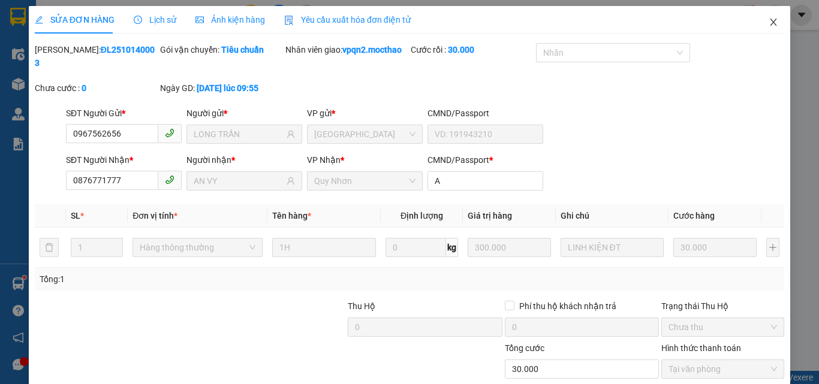
click at [770, 21] on icon "close" at bounding box center [773, 22] width 7 height 7
